Goal: Communication & Community: Ask a question

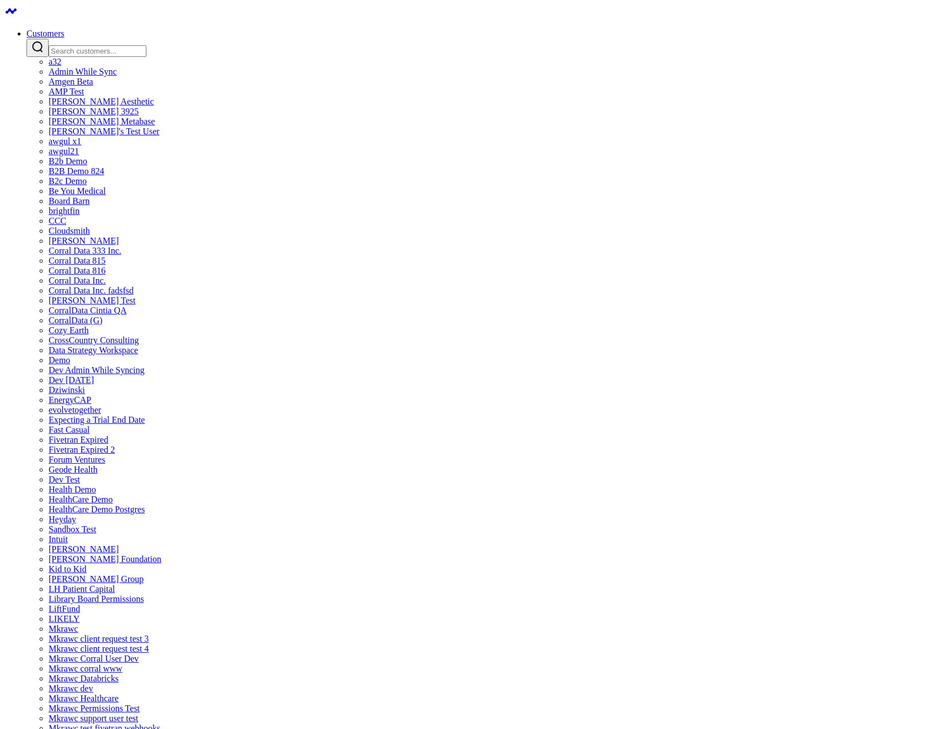
click at [146, 45] on input "Search customers input" at bounding box center [98, 51] width 98 height 12
click at [80, 216] on link "brightfin" at bounding box center [64, 210] width 31 height 9
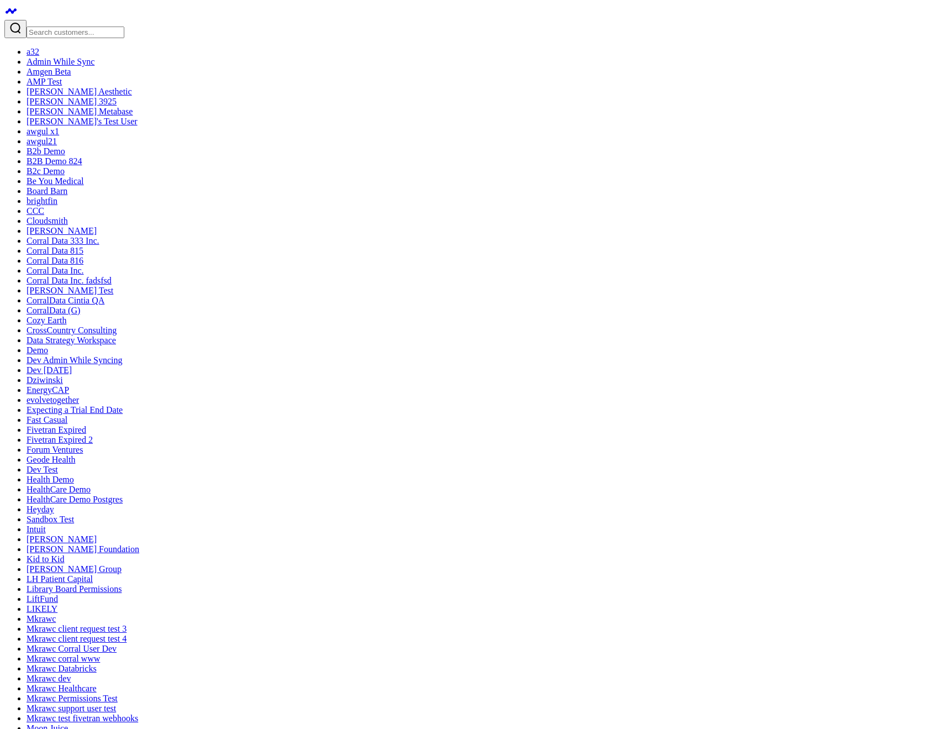
click at [55, 235] on link "[PERSON_NAME]" at bounding box center [62, 230] width 70 height 9
click at [66, 295] on link "[PERSON_NAME] Test" at bounding box center [70, 290] width 87 height 9
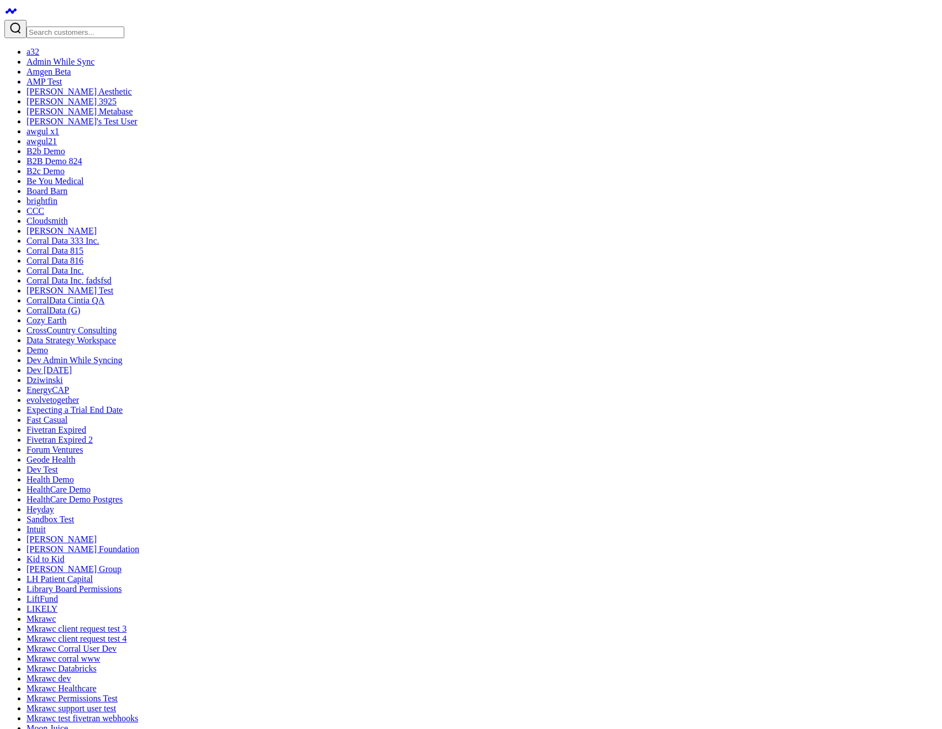
type textarea "test test test"
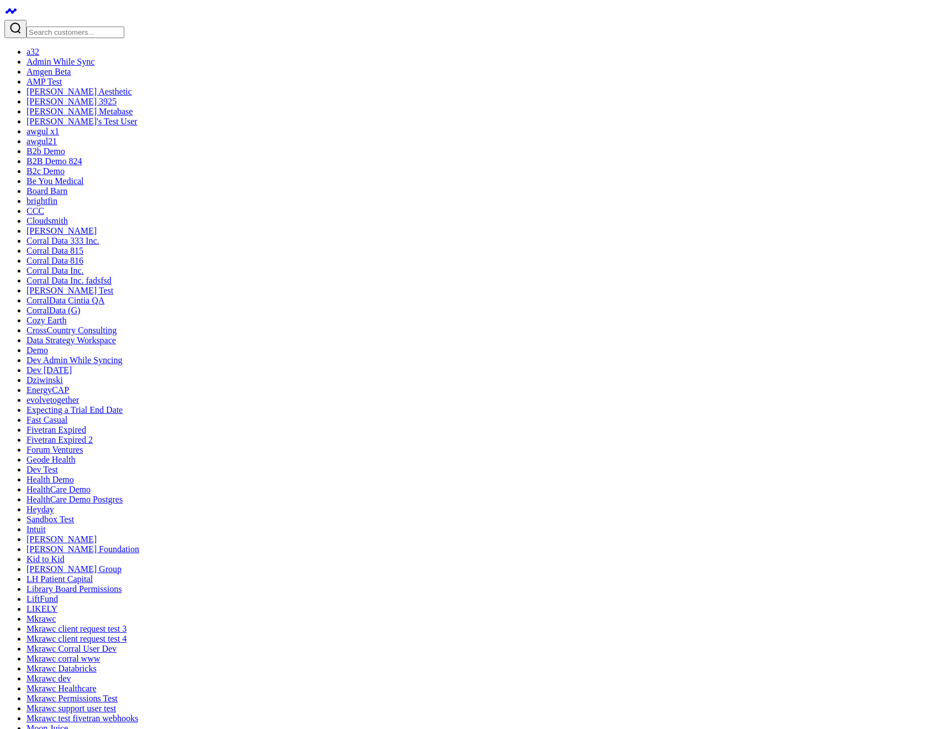
type textarea "test test test"
